Goal: Task Accomplishment & Management: Manage account settings

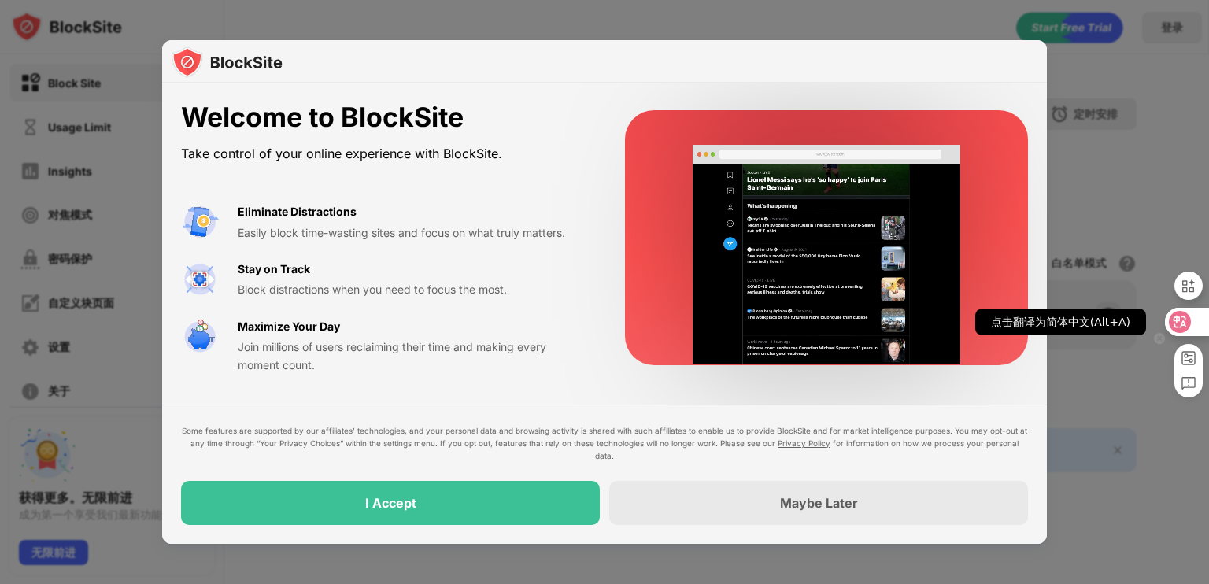
click at [1181, 323] on icon at bounding box center [1180, 322] width 13 height 13
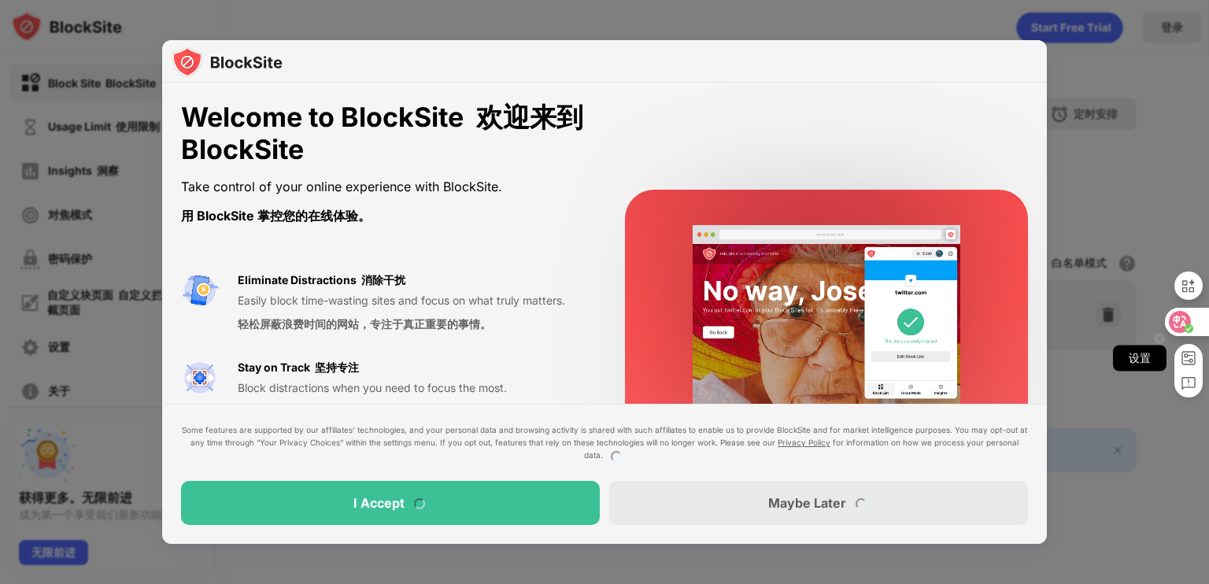
click at [1187, 356] on rect at bounding box center [1189, 358] width 13 height 13
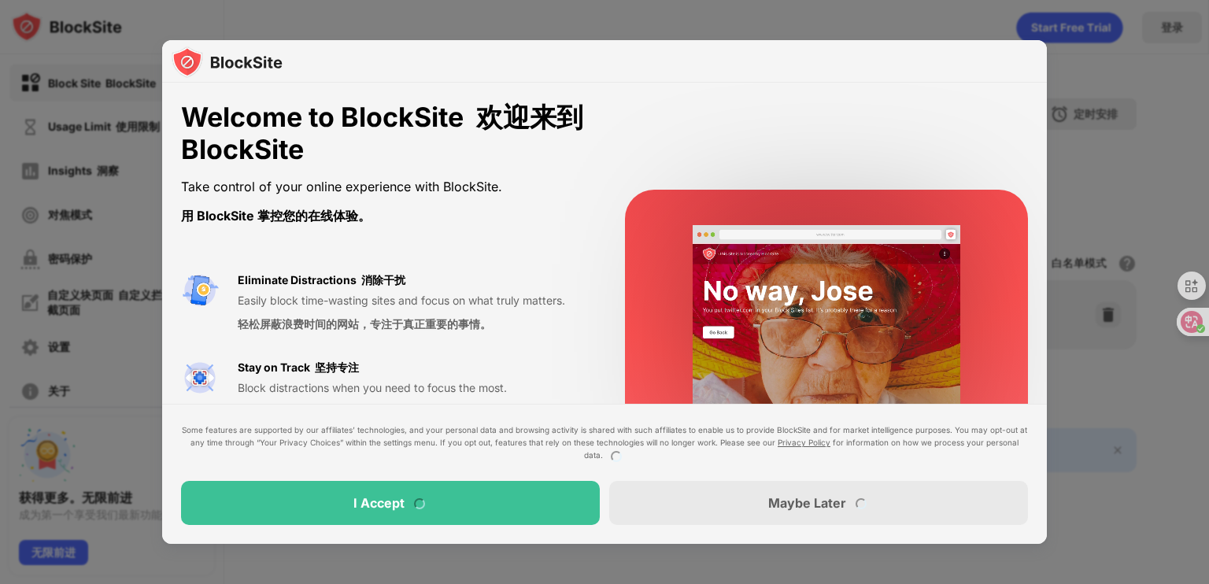
select select "****"
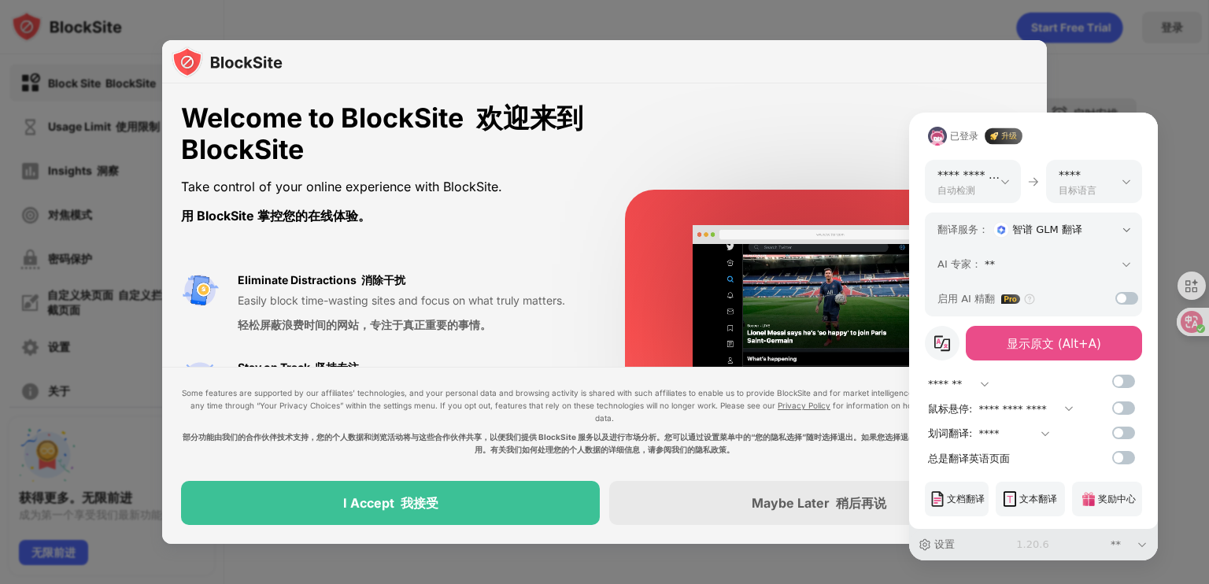
click at [1187, 460] on div "**********" at bounding box center [604, 292] width 1209 height 584
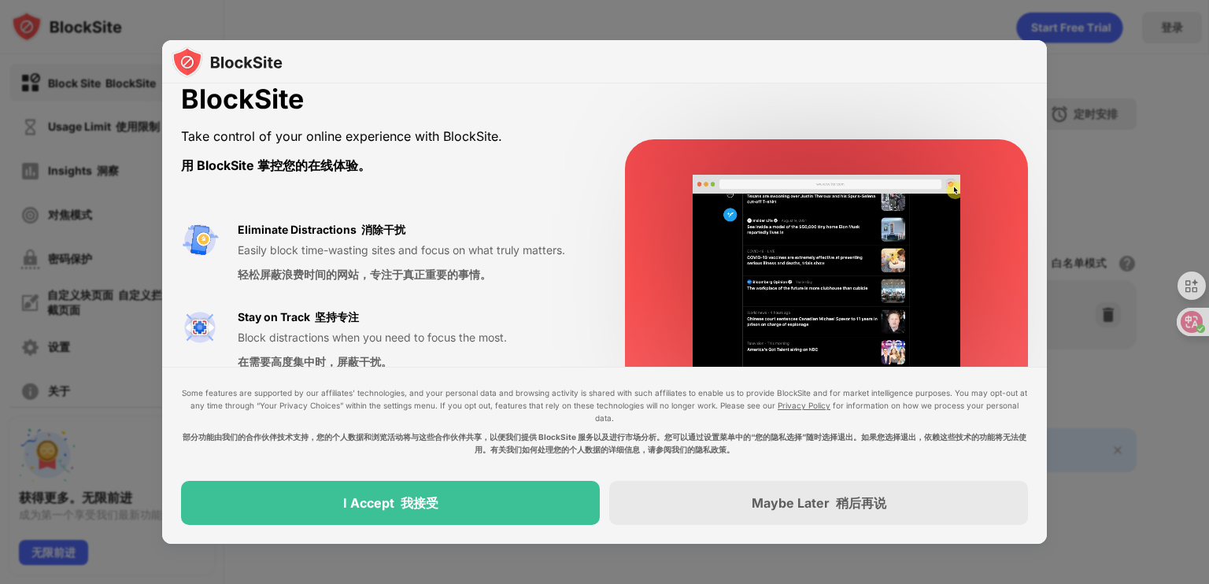
scroll to position [79, 0]
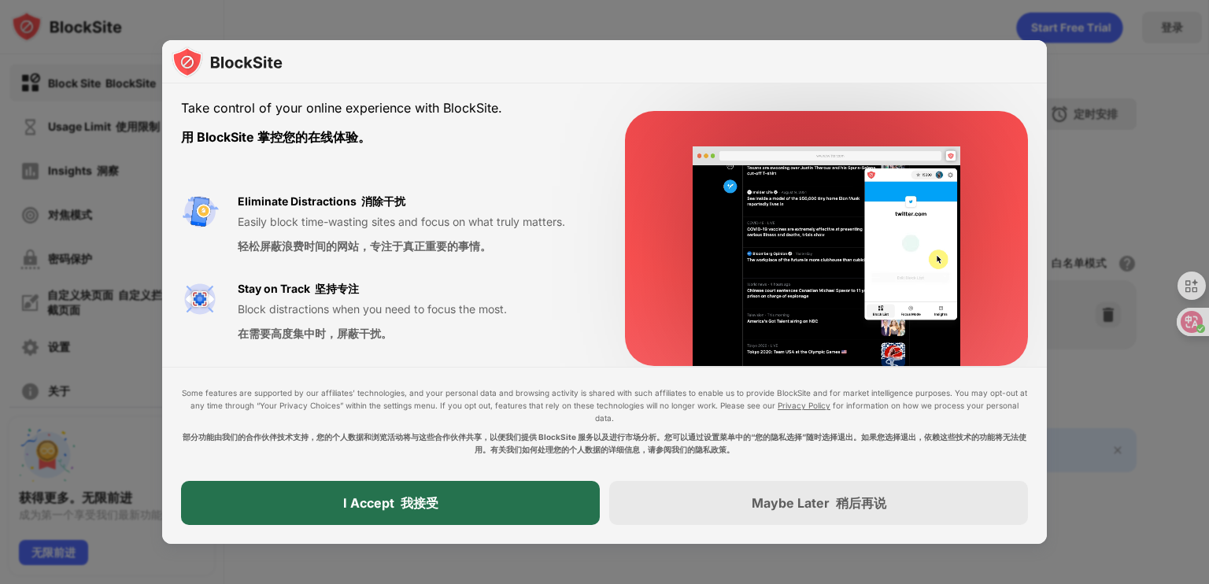
click at [452, 508] on div "I Accept 我接受" at bounding box center [390, 503] width 419 height 44
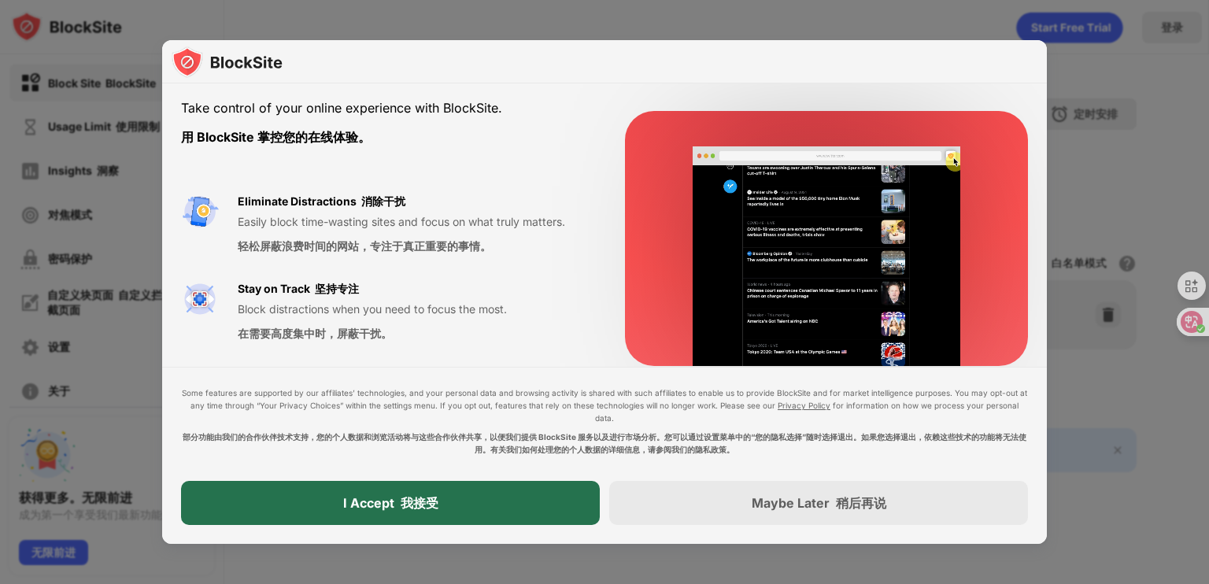
scroll to position [0, 0]
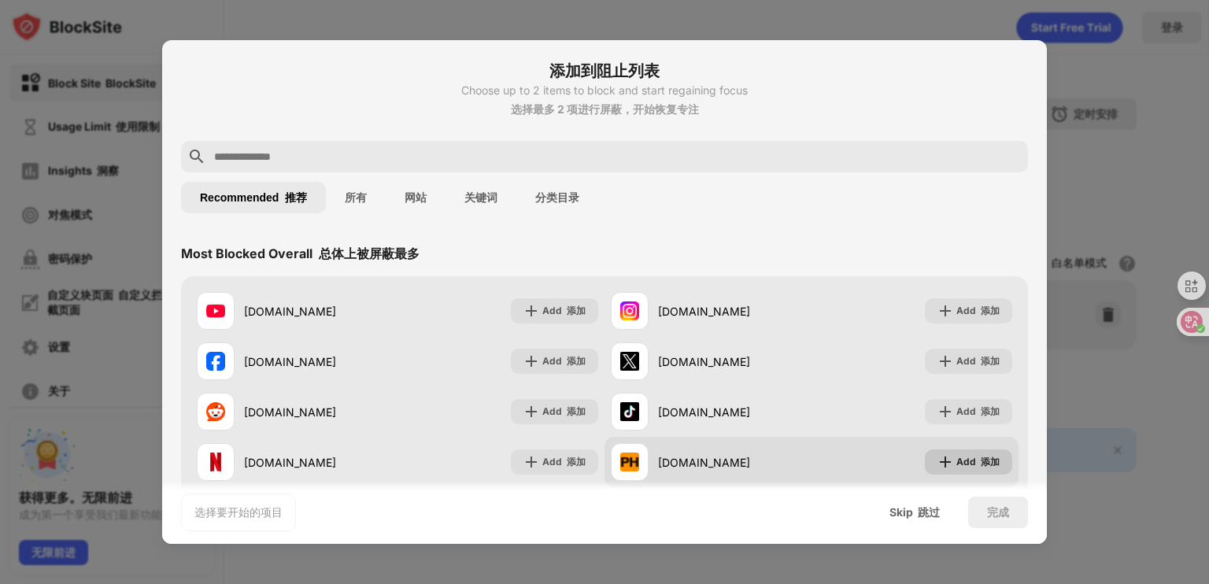
click at [976, 463] on font at bounding box center [978, 462] width 5 height 12
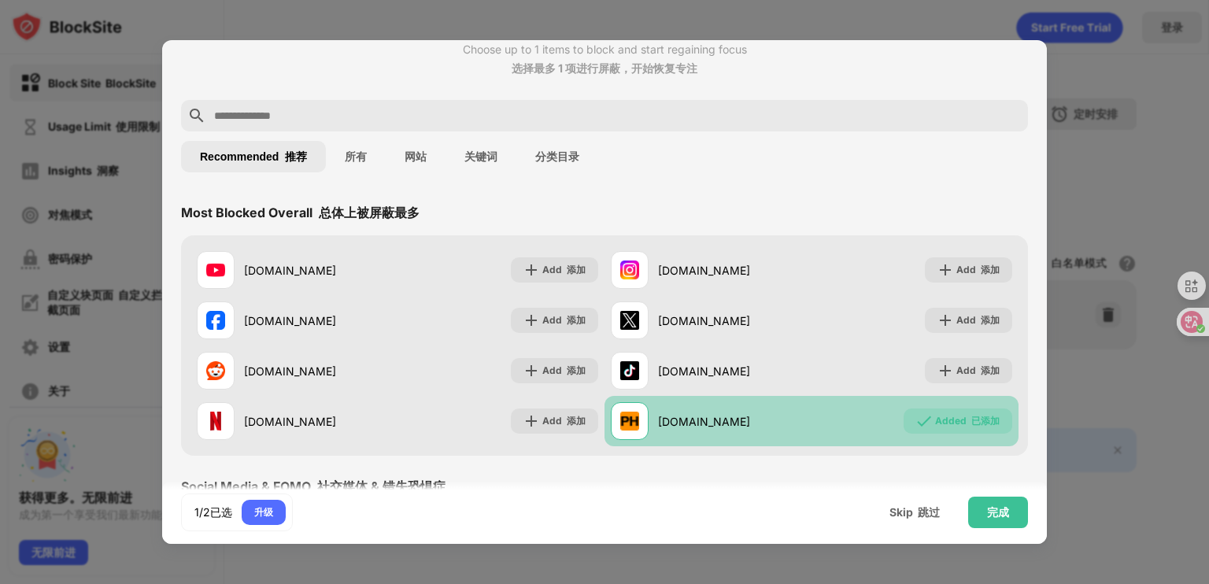
scroll to position [79, 0]
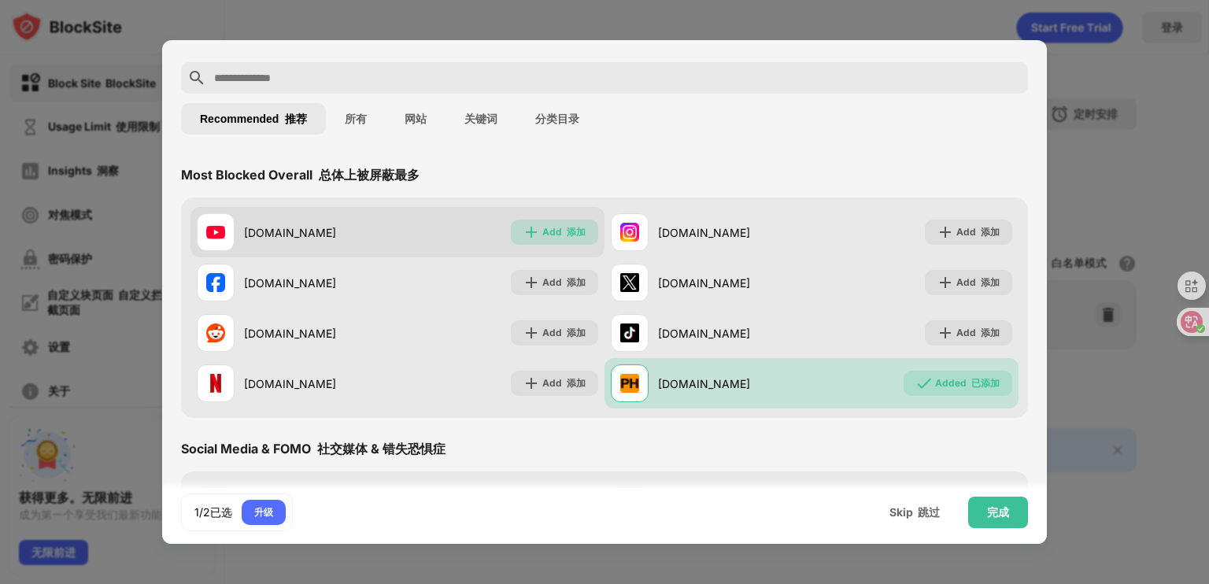
click at [551, 232] on div "Add 添加" at bounding box center [563, 232] width 43 height 16
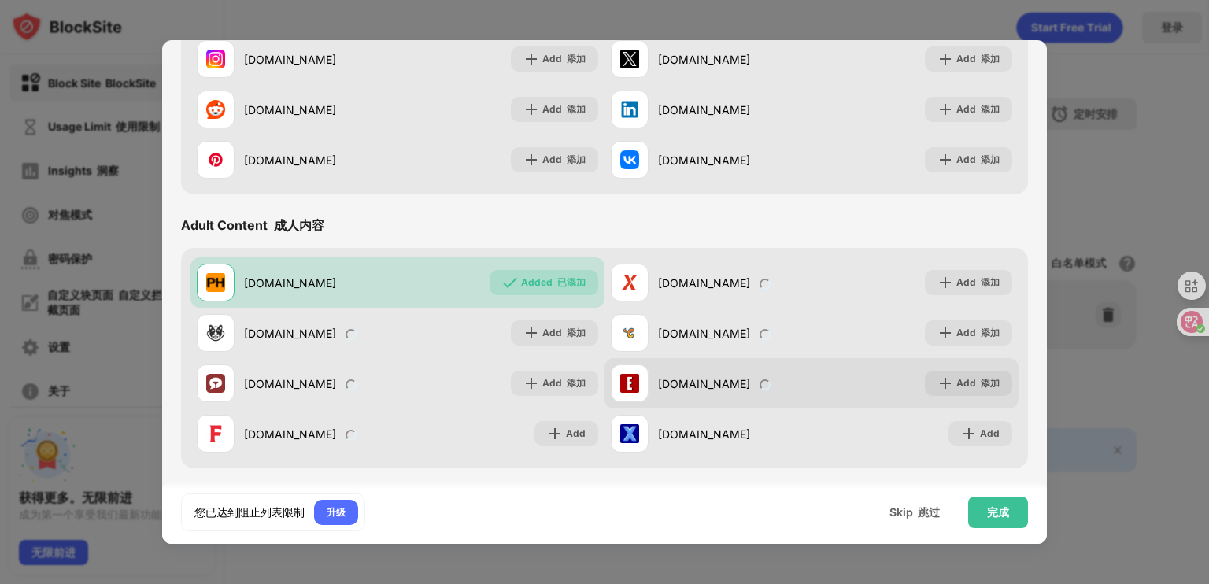
scroll to position [655, 0]
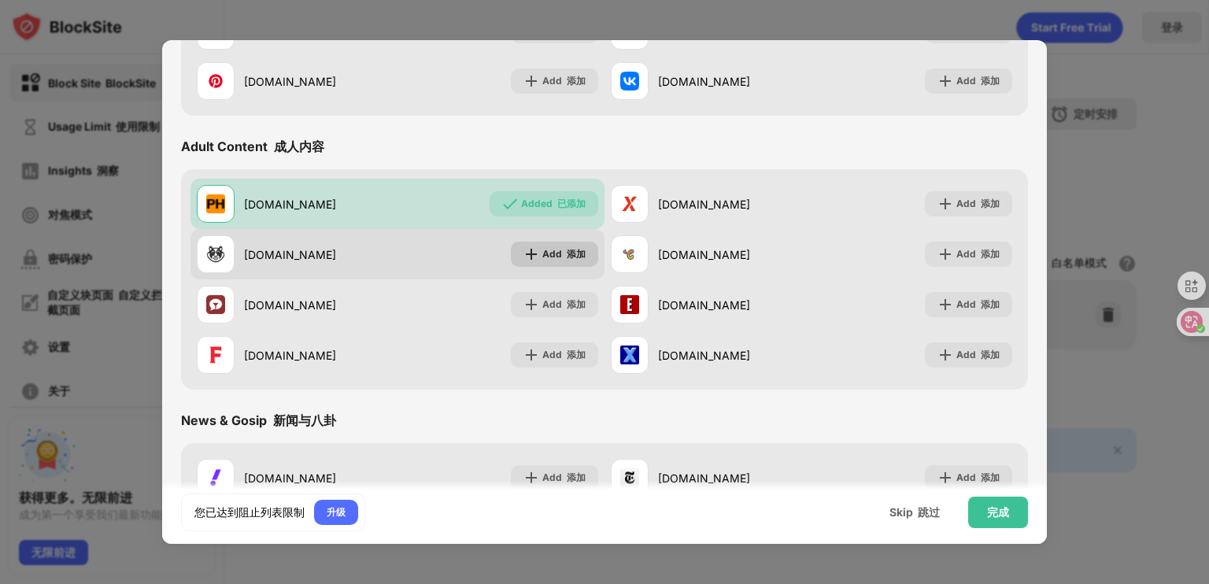
click at [569, 255] on font "添加" at bounding box center [576, 254] width 19 height 12
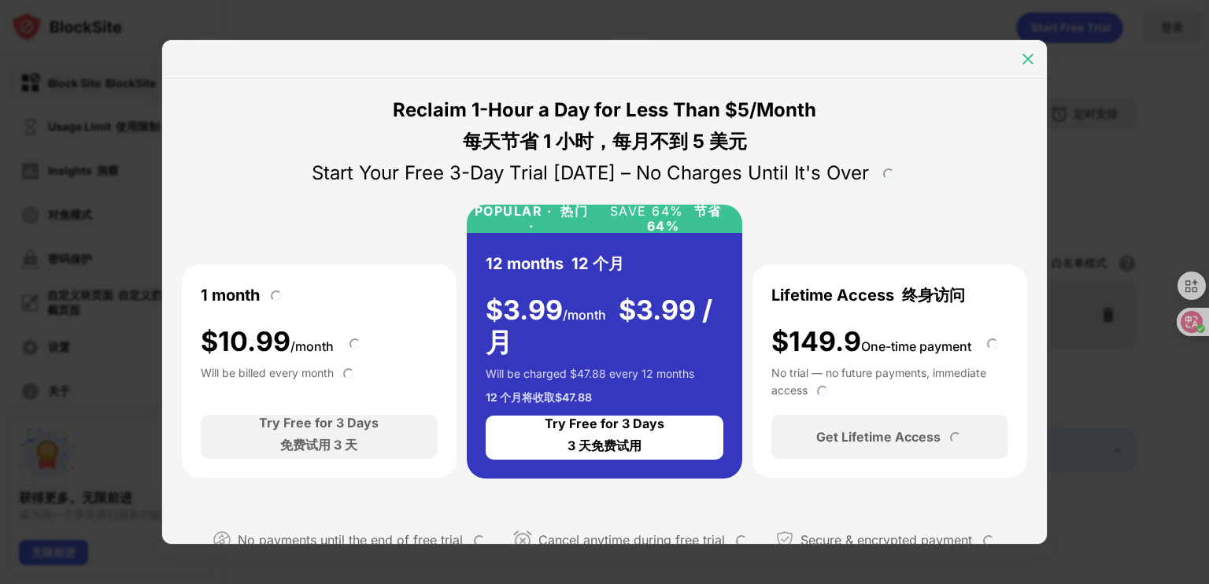
click at [1027, 61] on img at bounding box center [1028, 59] width 16 height 16
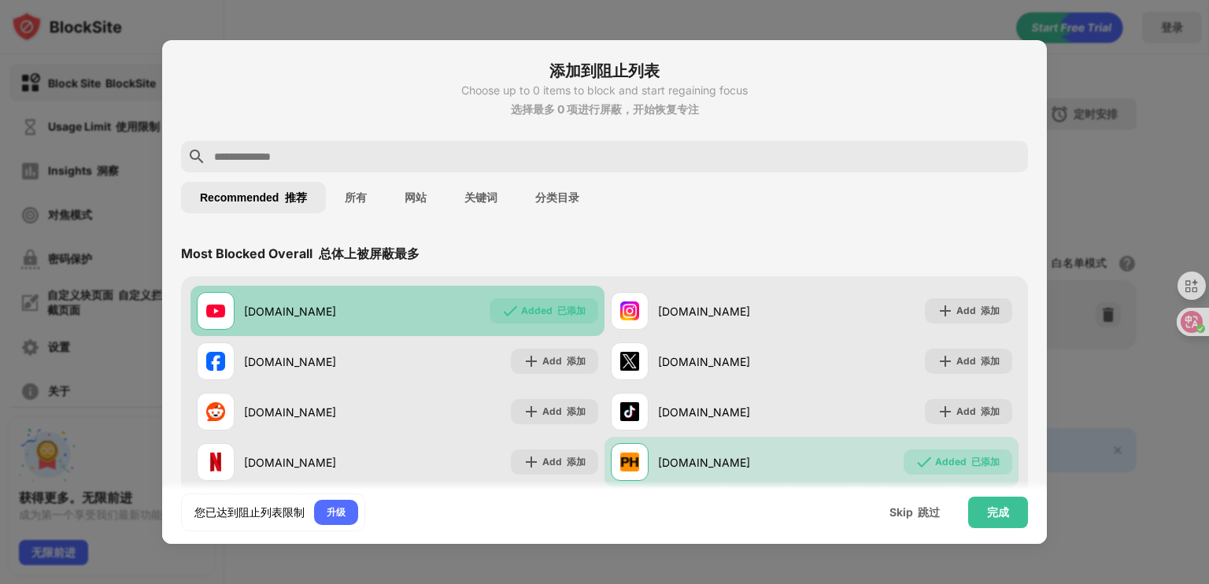
click at [572, 310] on font "已添加" at bounding box center [571, 311] width 28 height 12
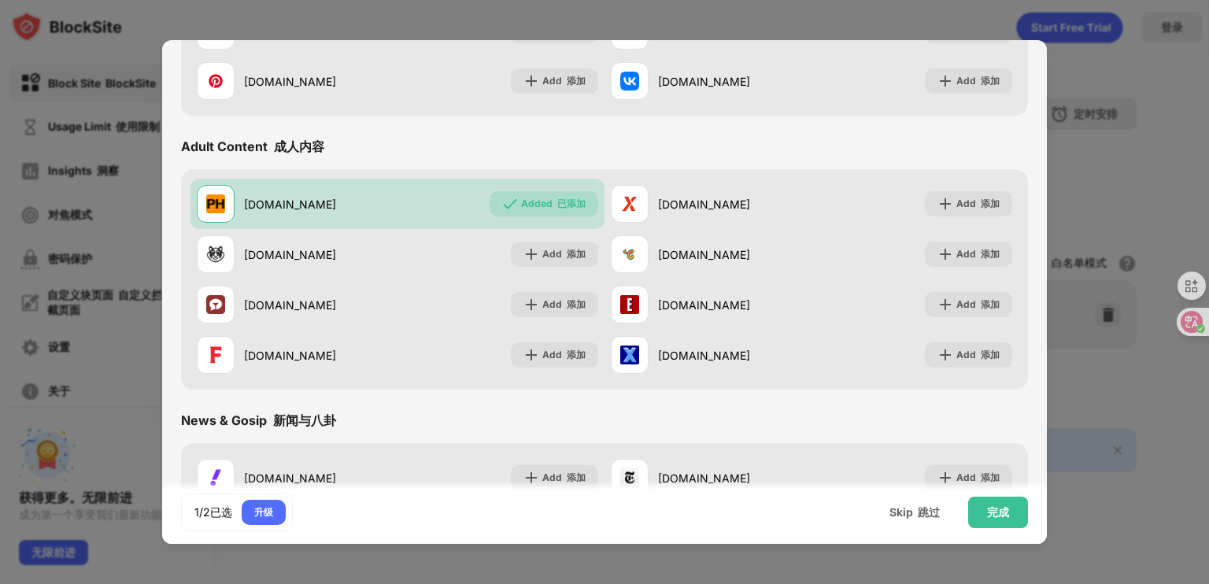
scroll to position [630, 0]
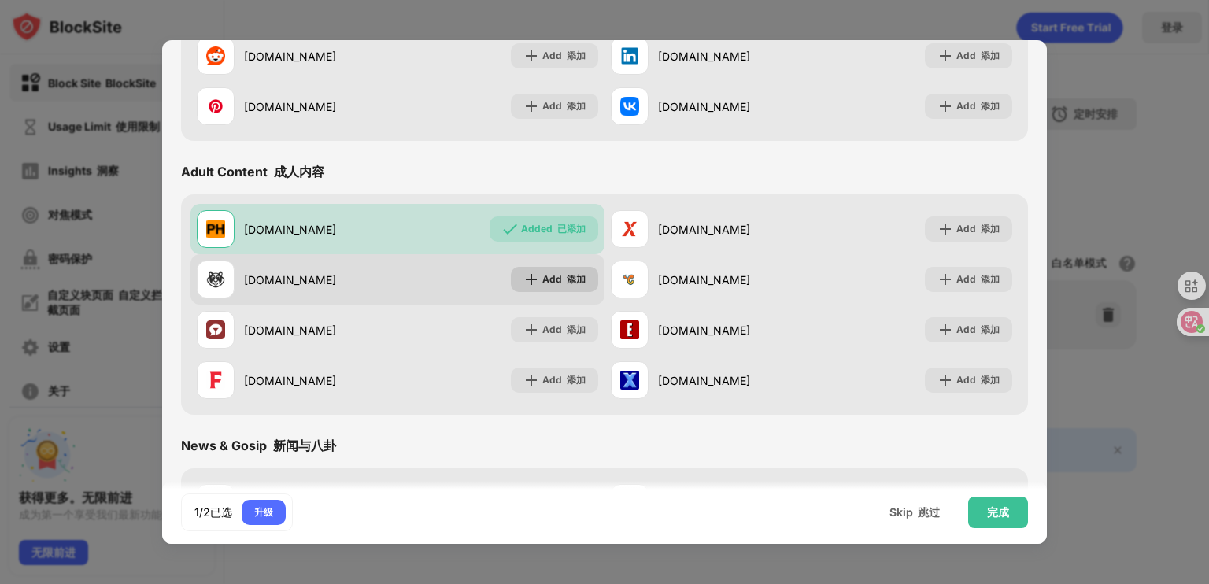
click at [548, 283] on div "Add 添加" at bounding box center [563, 280] width 43 height 16
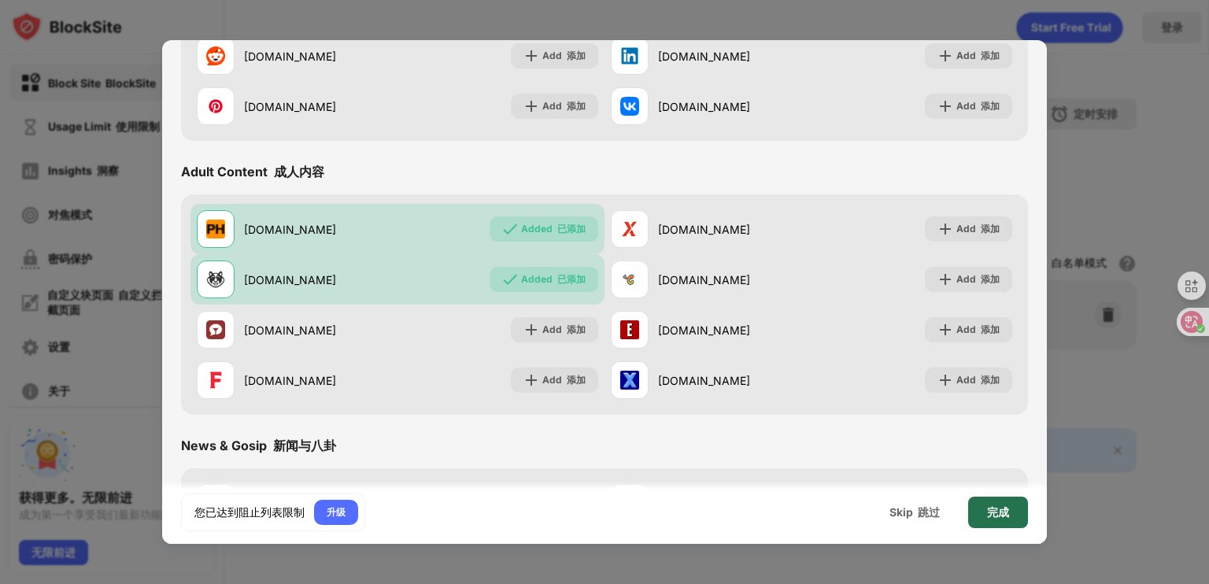
click at [986, 507] on div "完成" at bounding box center [998, 512] width 60 height 31
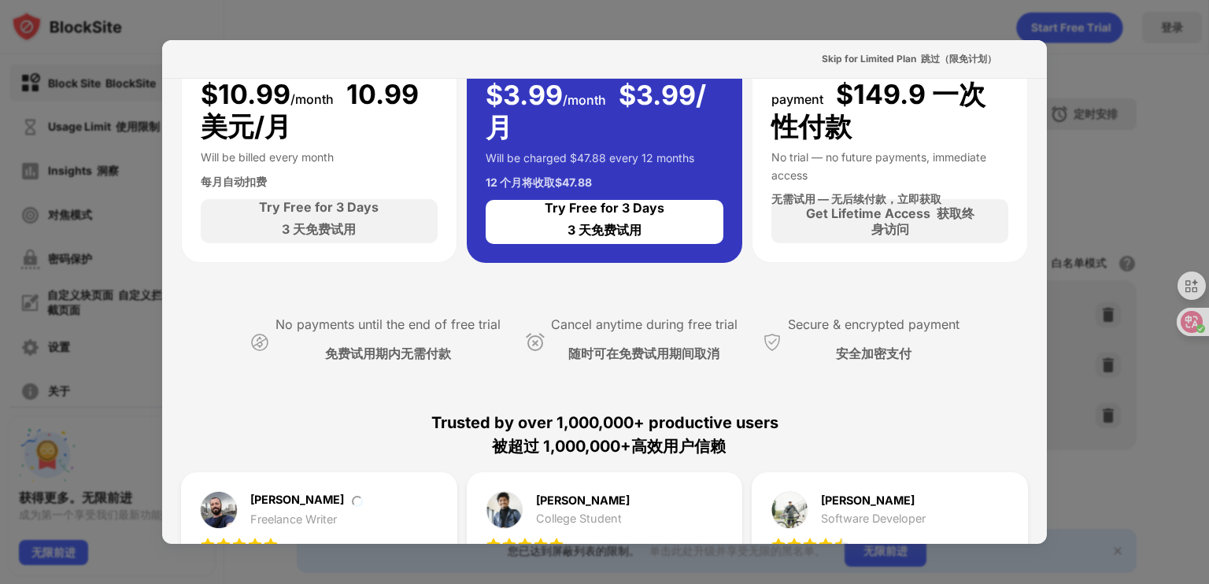
scroll to position [315, 0]
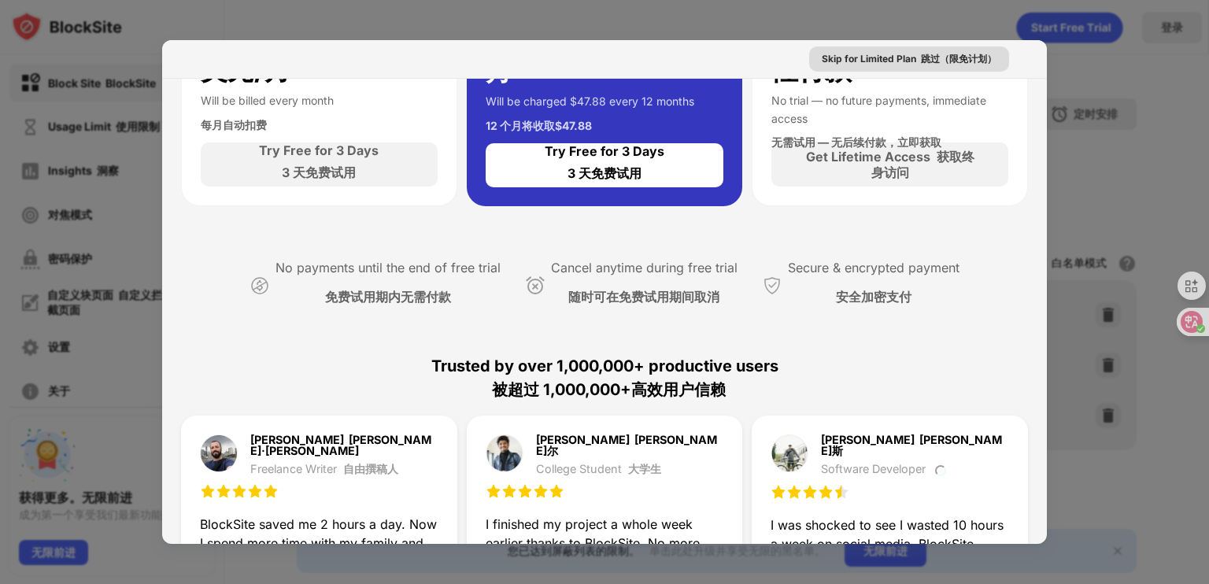
click at [887, 62] on div "Skip for Limited Plan 跳过（限免计划）" at bounding box center [909, 59] width 175 height 16
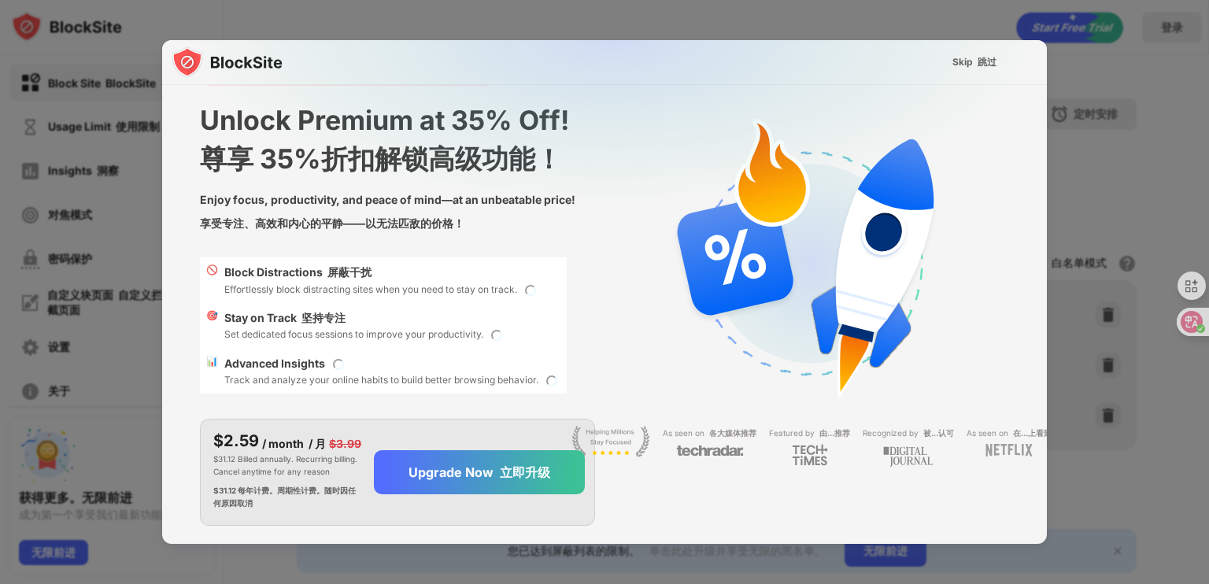
scroll to position [180, 0]
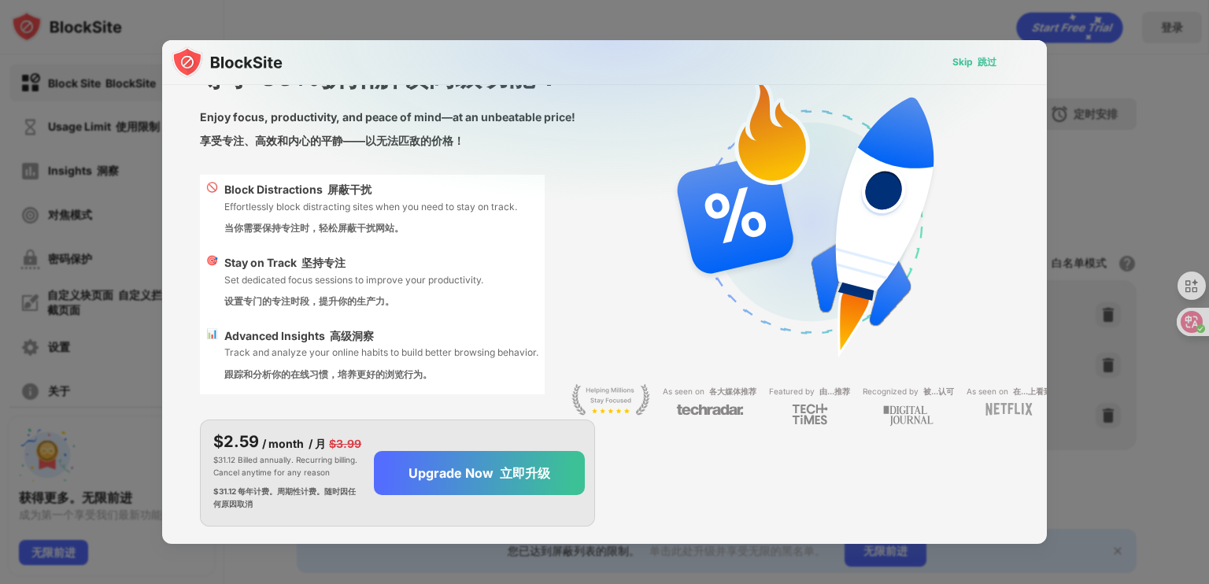
click at [978, 61] on font "跳过" at bounding box center [987, 62] width 19 height 12
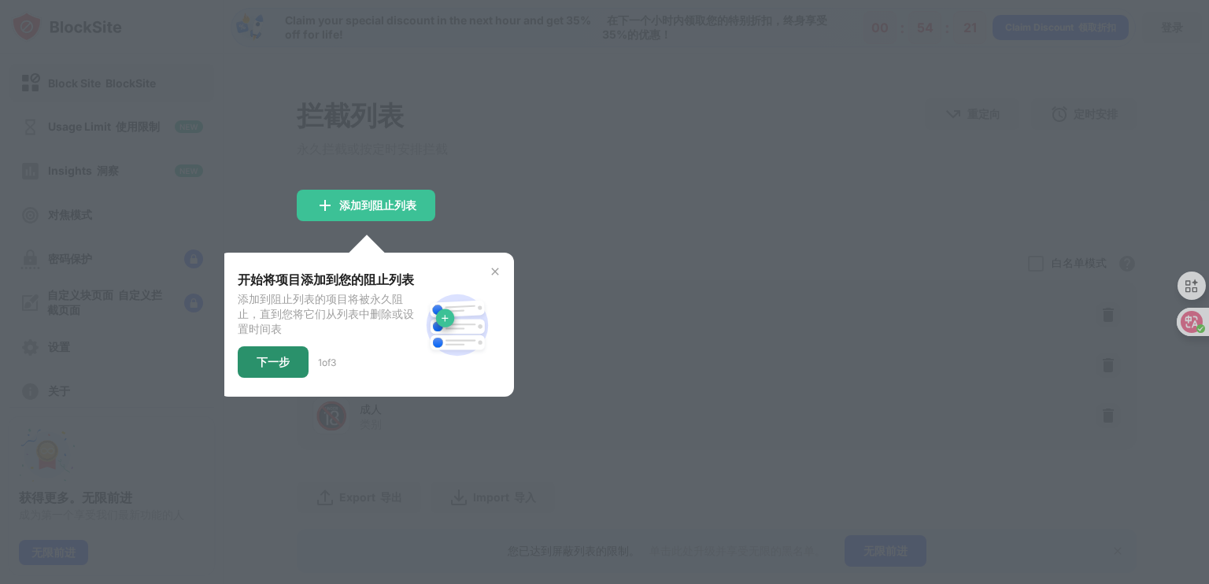
click at [277, 364] on div "下一步" at bounding box center [273, 362] width 33 height 13
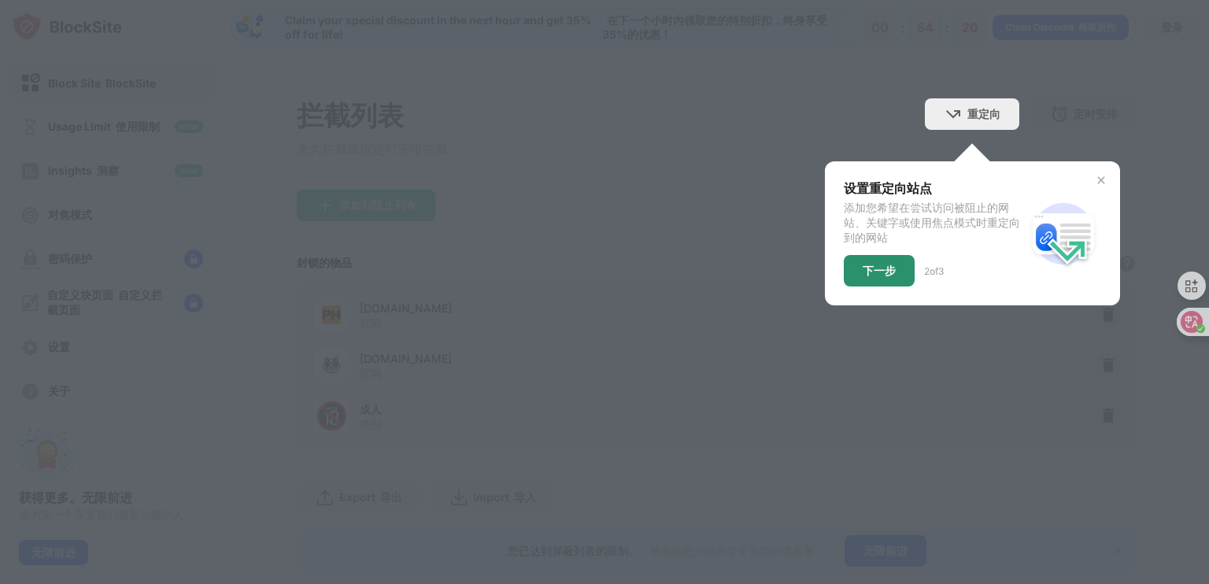
click at [863, 271] on div "下一步" at bounding box center [879, 271] width 33 height 13
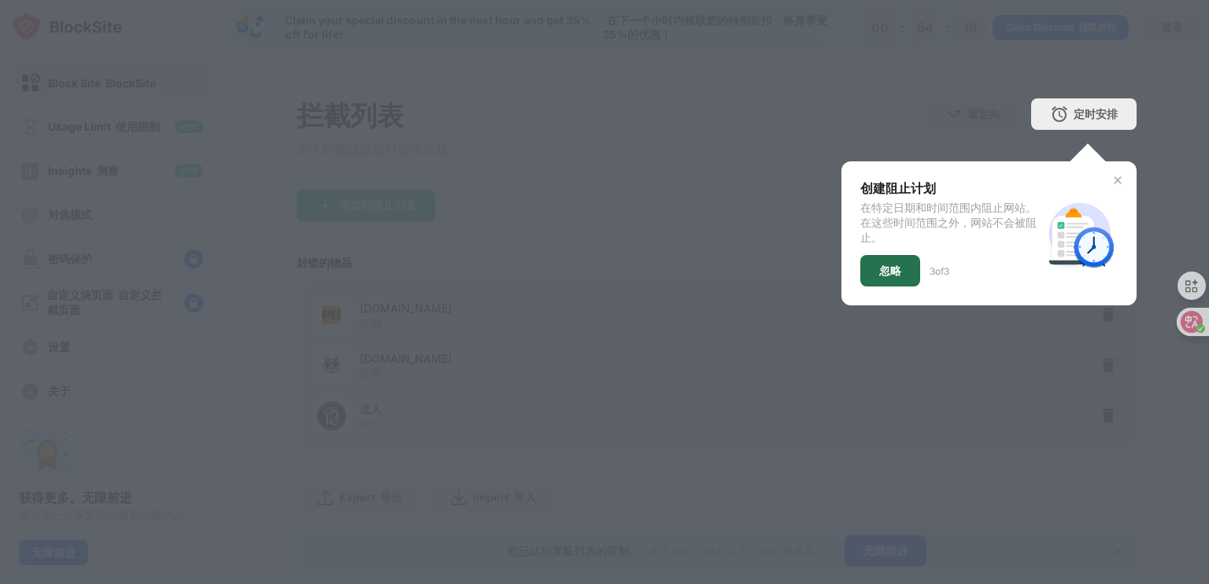
click at [889, 274] on div "忽略" at bounding box center [890, 271] width 22 height 13
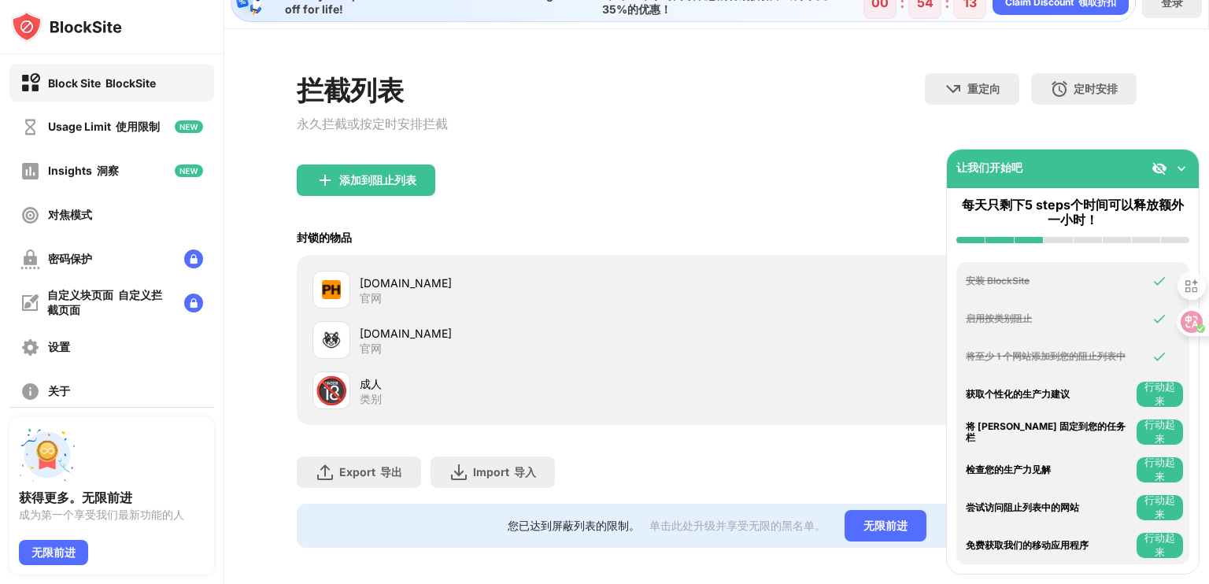
scroll to position [48, 0]
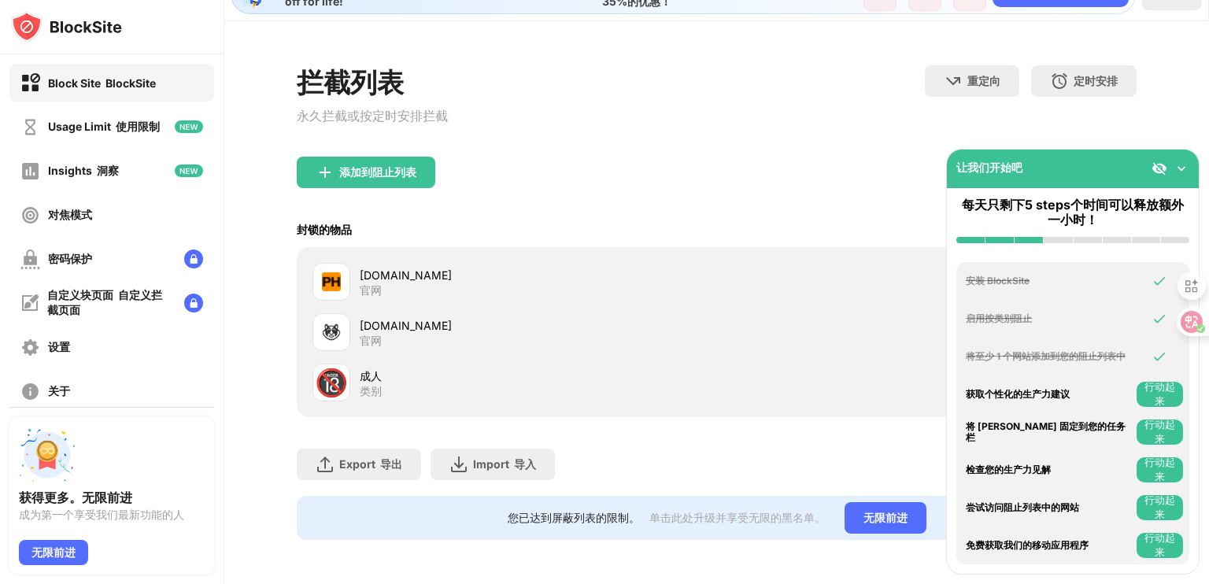
click at [1175, 168] on img at bounding box center [1182, 169] width 16 height 16
